Goal: Information Seeking & Learning: Learn about a topic

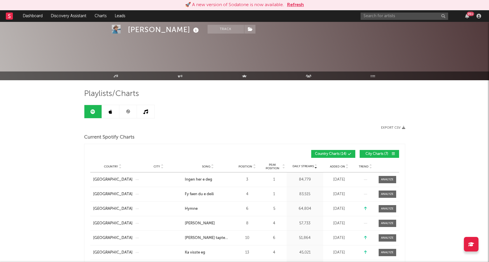
scroll to position [900, 0]
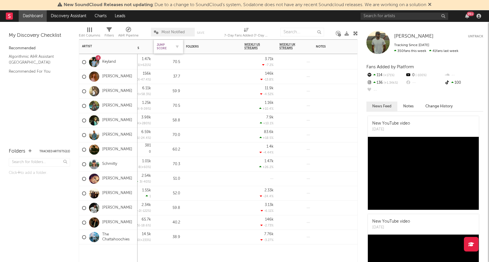
click at [164, 45] on div "Jump Score" at bounding box center [164, 46] width 15 height 7
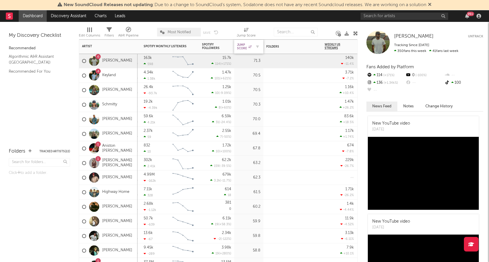
click at [243, 47] on div "Jump Score" at bounding box center [244, 46] width 15 height 7
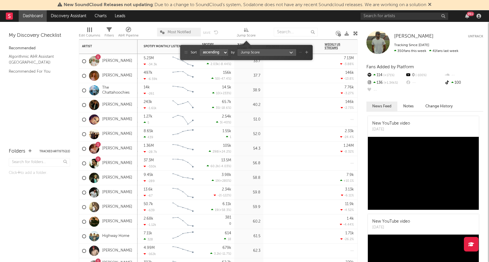
click at [249, 36] on div "Jump Score" at bounding box center [246, 35] width 19 height 7
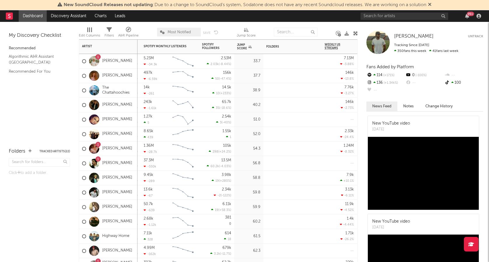
click at [247, 28] on icon at bounding box center [246, 30] width 5 height 4
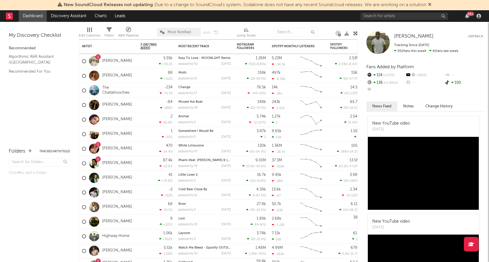
click at [431, 3] on icon at bounding box center [430, 4] width 4 height 5
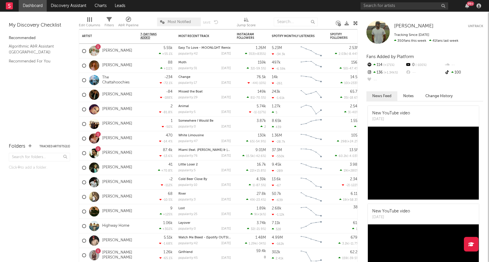
click at [382, 2] on div "99 +" at bounding box center [422, 6] width 123 height 12
click at [382, 5] on input "text" at bounding box center [405, 5] width 88 height 7
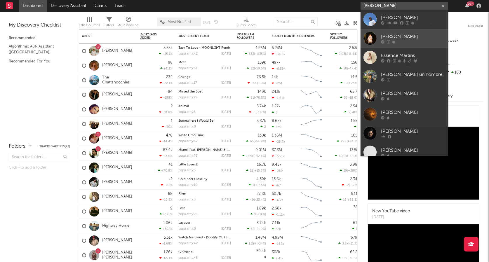
type input "[PERSON_NAME]"
click at [396, 39] on div "[PERSON_NAME]" at bounding box center [413, 36] width 64 height 7
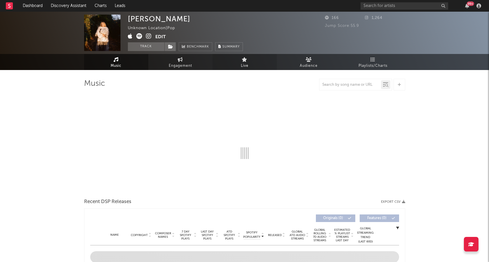
select select "1w"
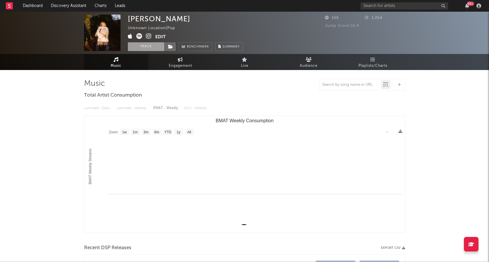
click at [143, 42] on button "Track" at bounding box center [146, 46] width 37 height 9
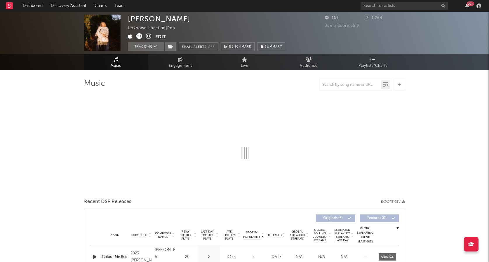
select select "1w"
